Goal: Check status

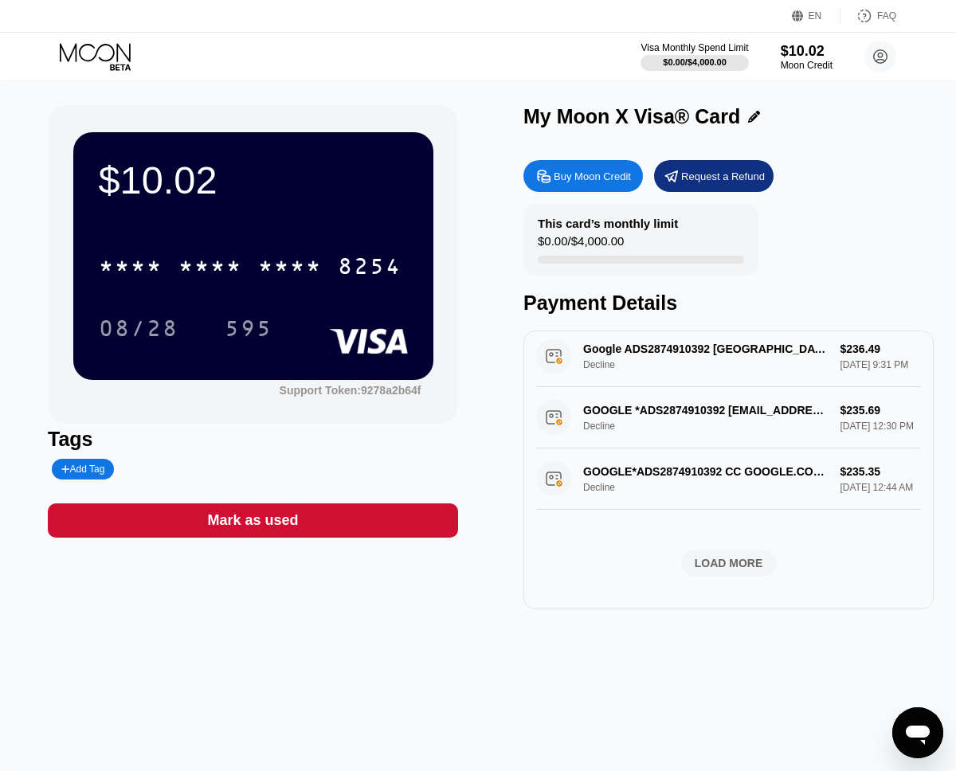
scroll to position [595, 0]
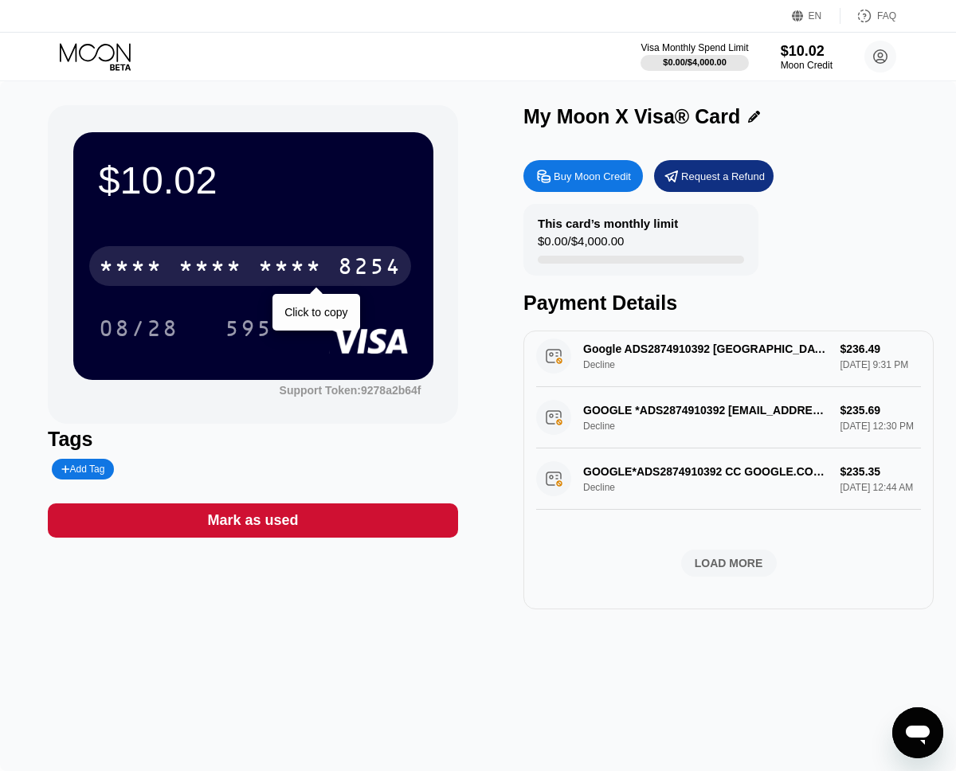
click at [375, 268] on div "8254" at bounding box center [370, 269] width 64 height 26
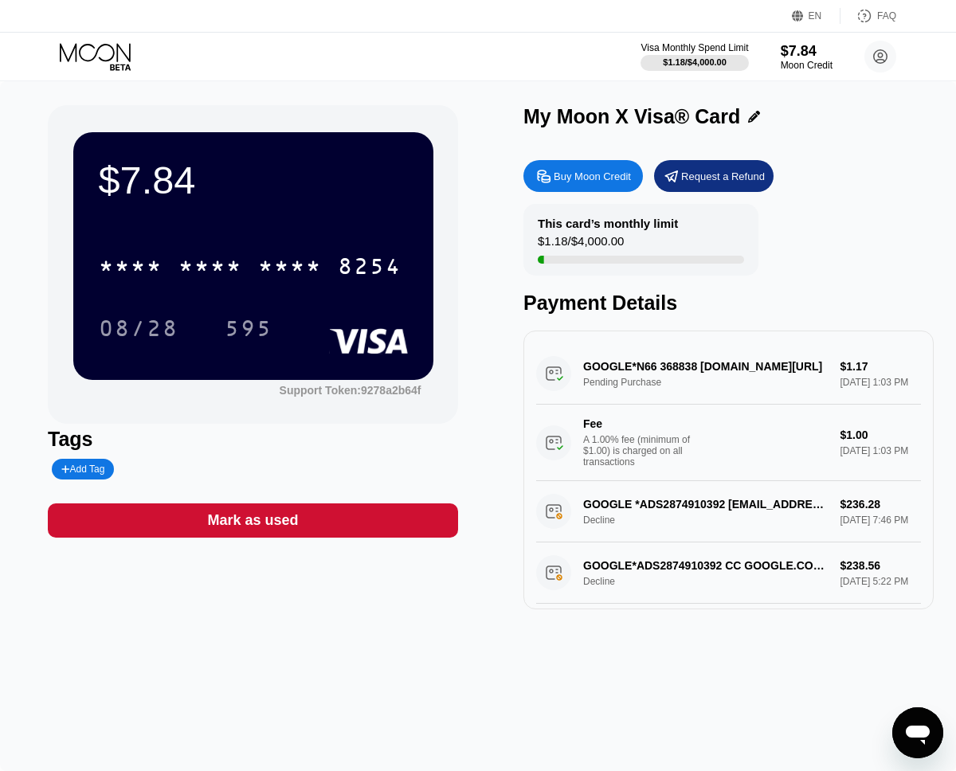
drag, startPoint x: 666, startPoint y: 368, endPoint x: 763, endPoint y: 372, distance: 96.5
click at [714, 369] on div "GOOGLE*N66 368838 [DOMAIN_NAME][URL] Pending Purchase $1.17 [DATE] 1:03 PM Fee …" at bounding box center [728, 412] width 385 height 138
